Goal: Information Seeking & Learning: Learn about a topic

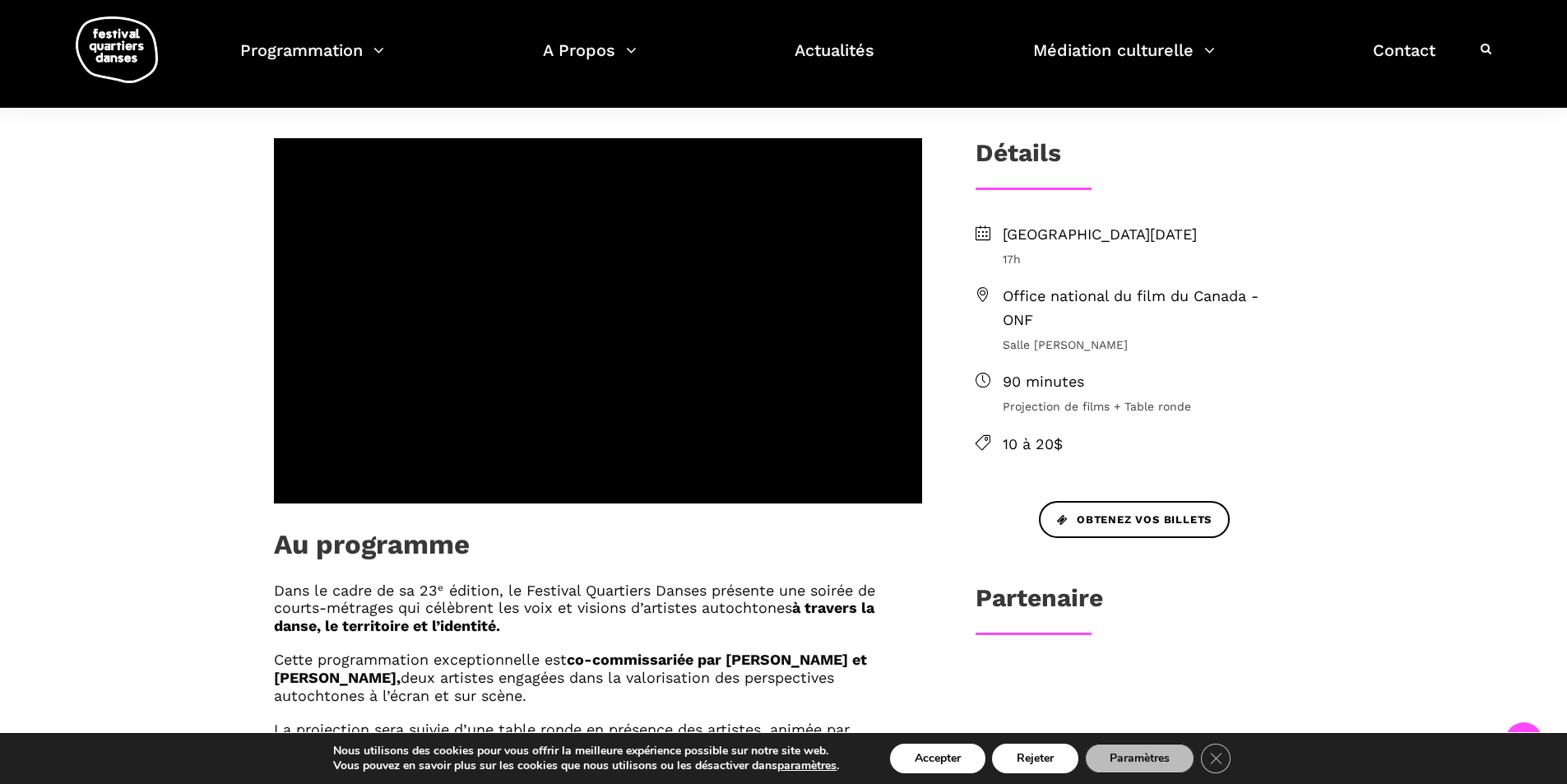
scroll to position [401, 0]
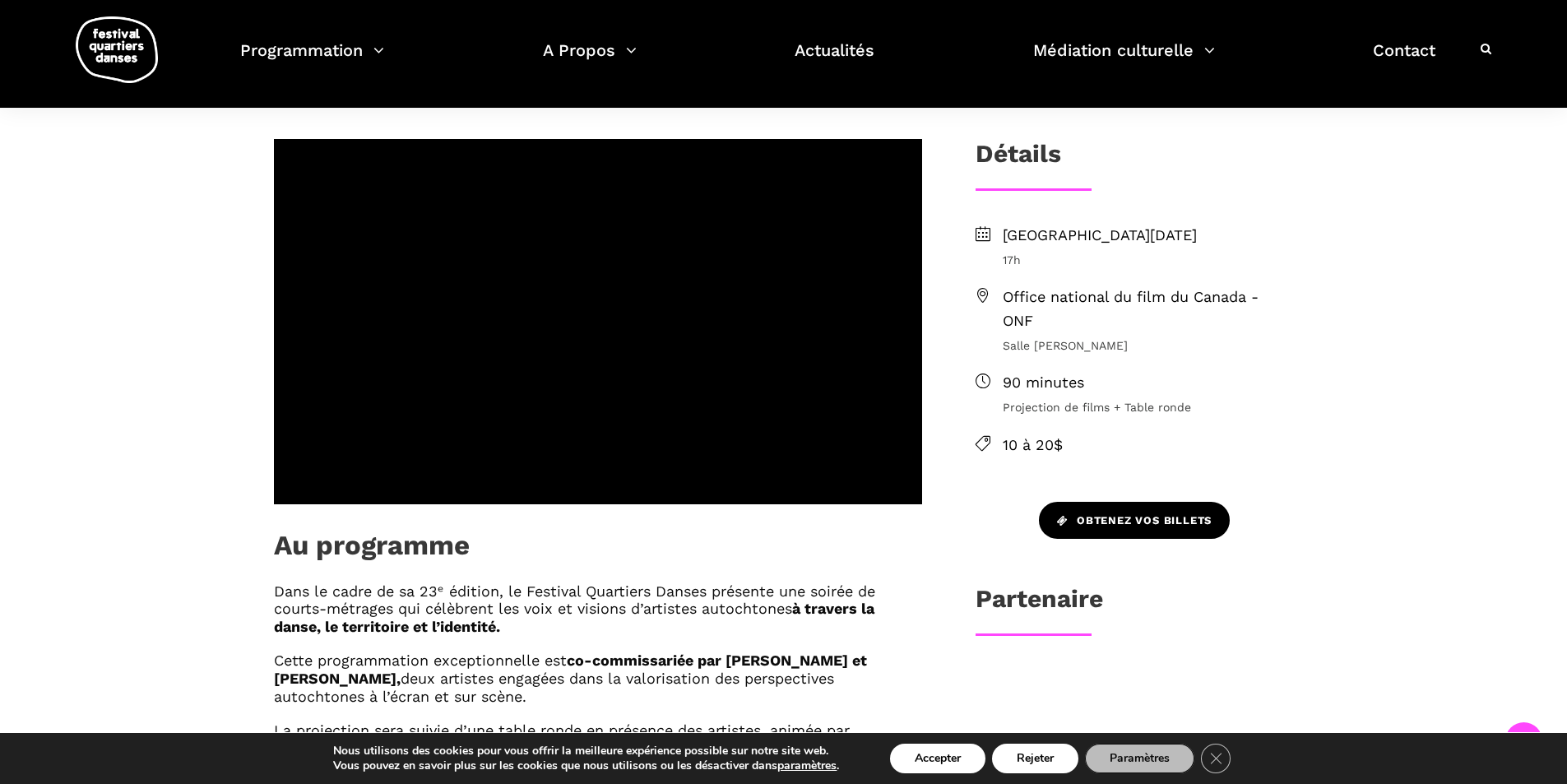
click at [1139, 521] on span "Obtenez vos billets" at bounding box center [1134, 521] width 155 height 17
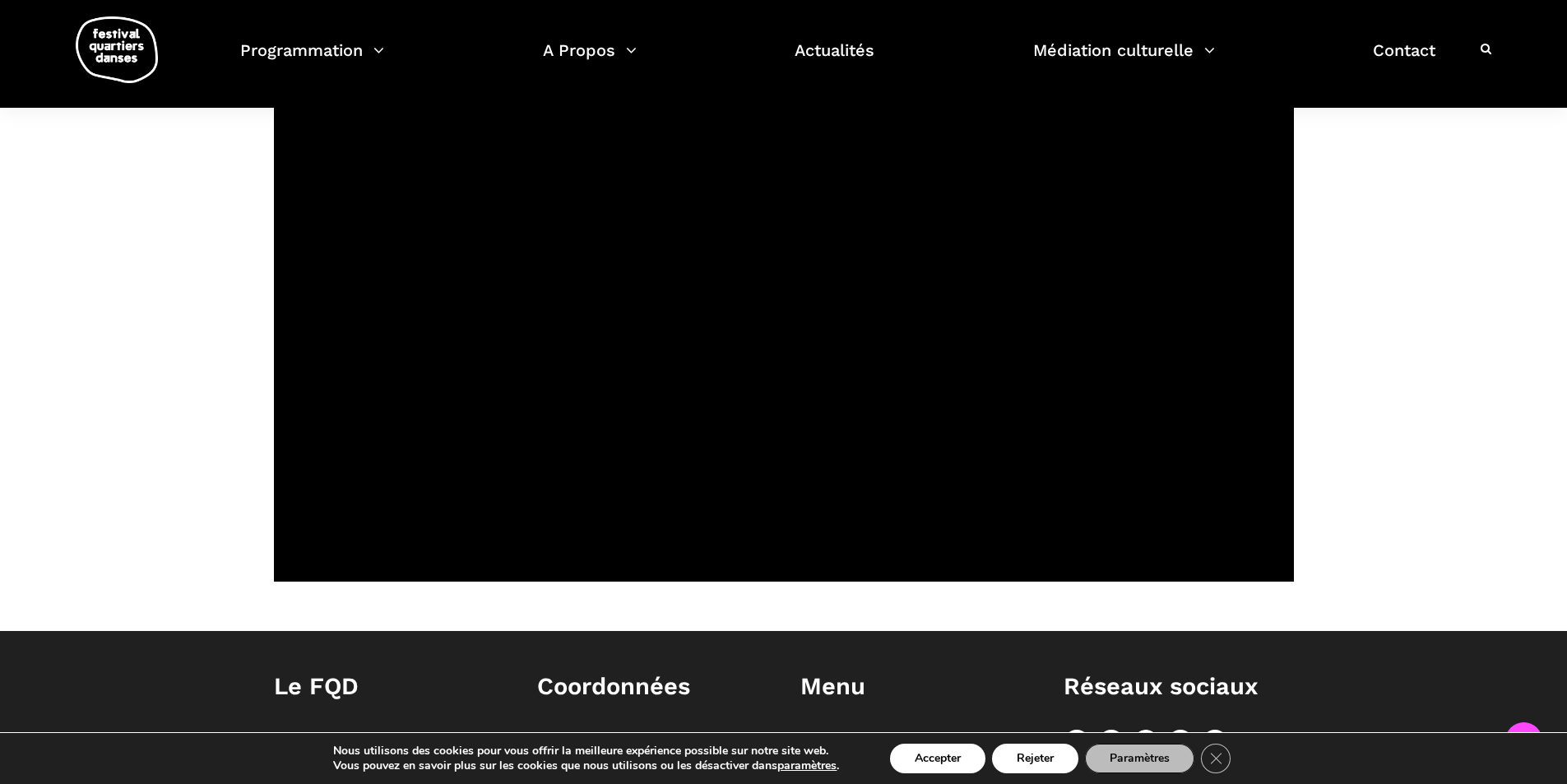
scroll to position [1224, 0]
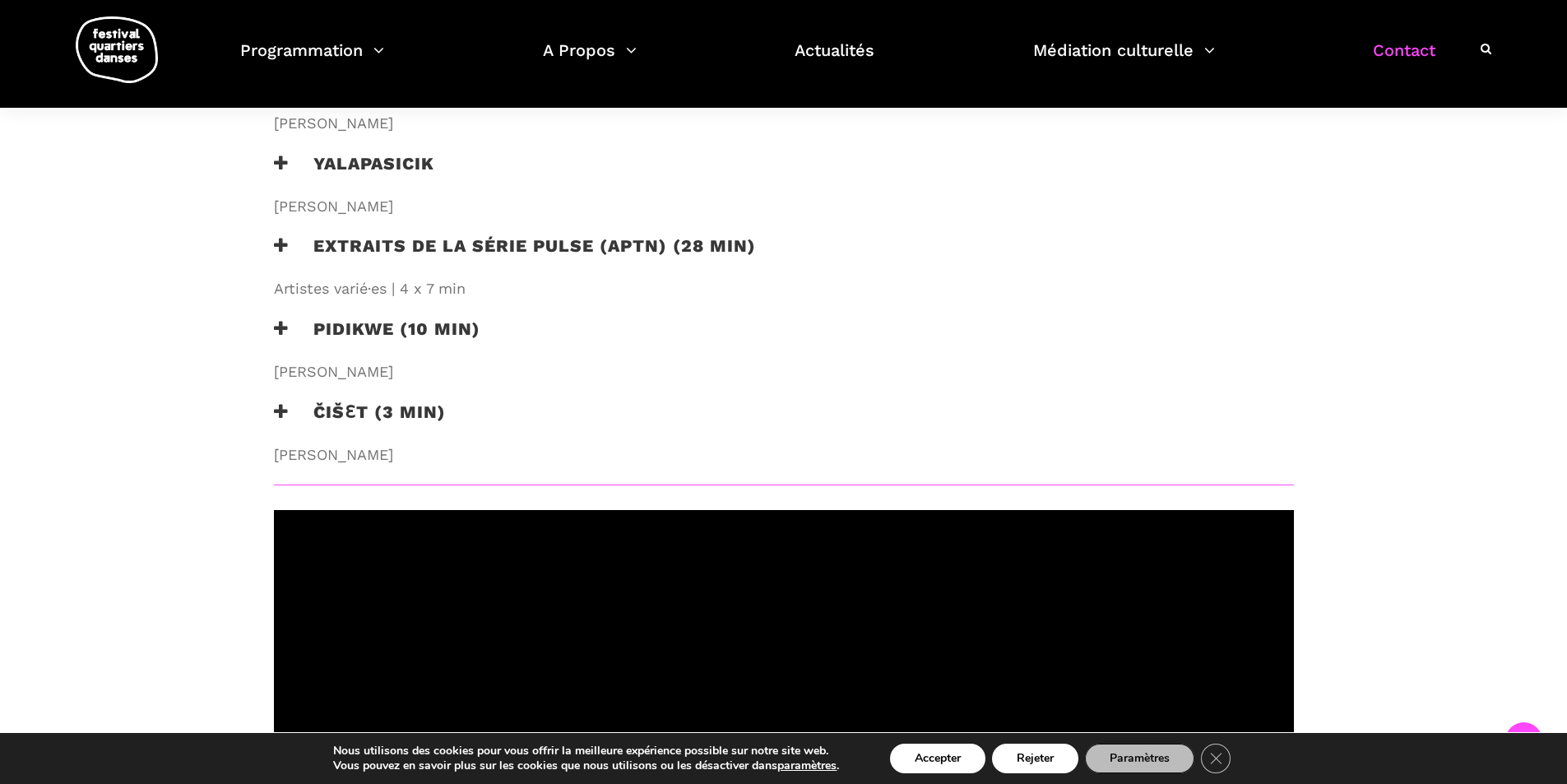
click at [1401, 43] on link "Contact" at bounding box center [1404, 60] width 63 height 49
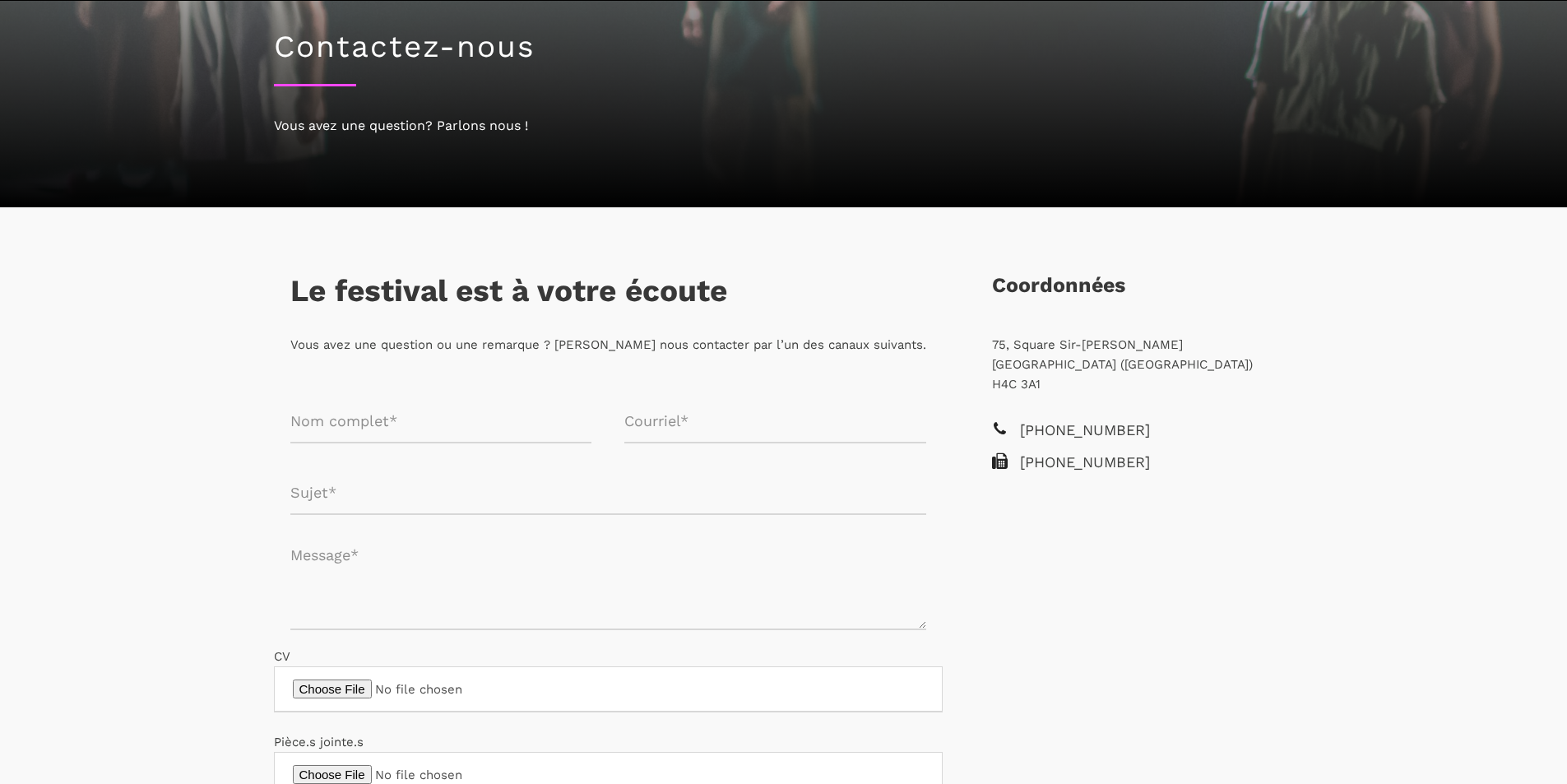
scroll to position [165, 0]
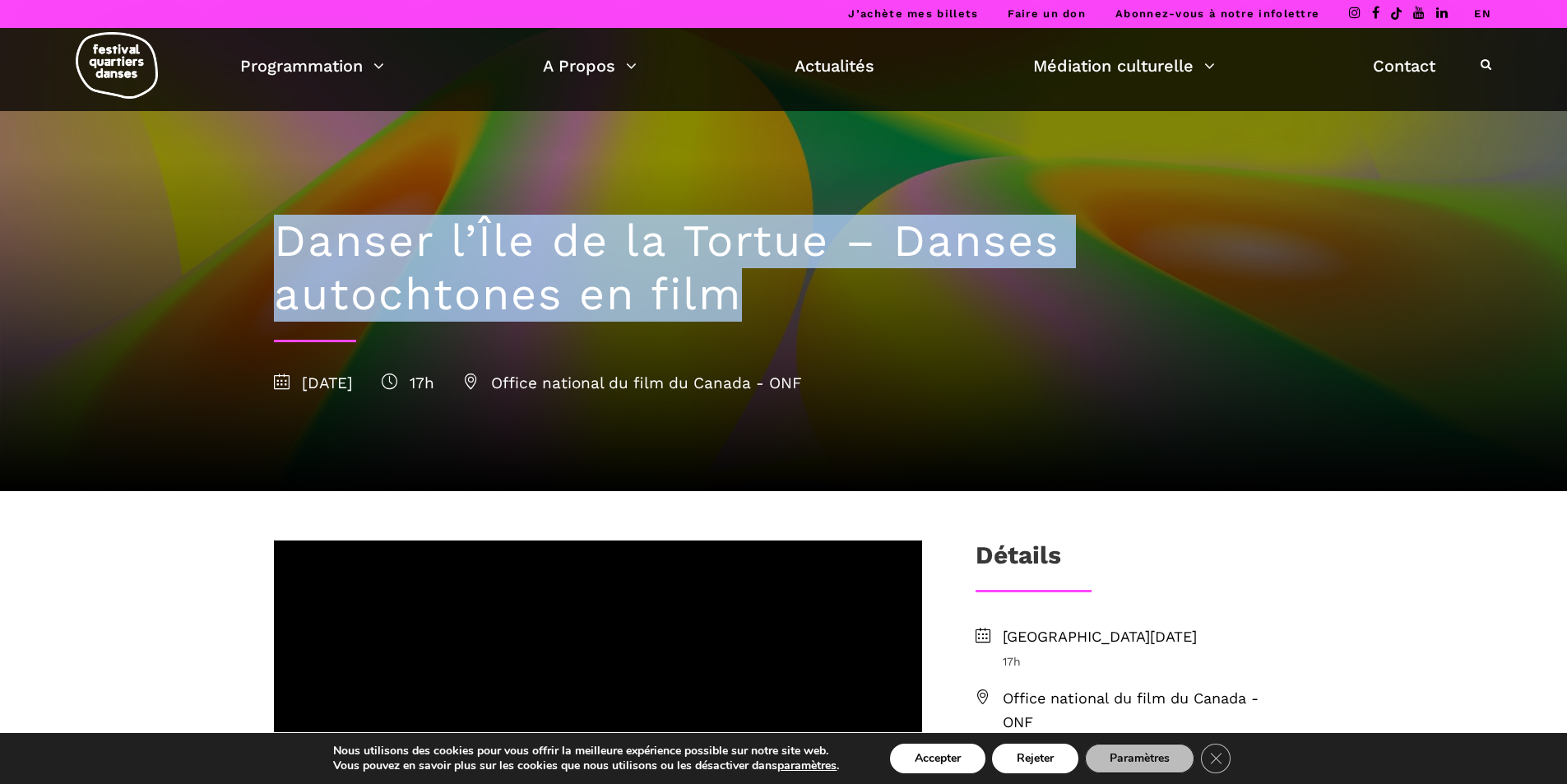
drag, startPoint x: 751, startPoint y: 300, endPoint x: 280, endPoint y: 259, distance: 472.8
click at [280, 259] on h1 "Danser l’Île de la Tortue – Danses autochtones en film" at bounding box center [784, 268] width 1020 height 107
copy h1 "Danser l’Île de la Tortue – Danses autochtones en film"
